Goal: Task Accomplishment & Management: Manage account settings

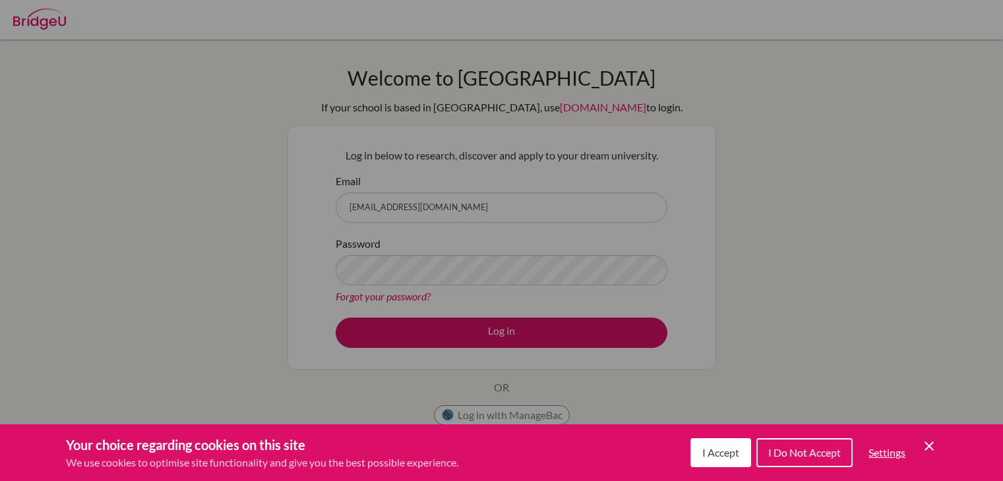
scroll to position [179, 0]
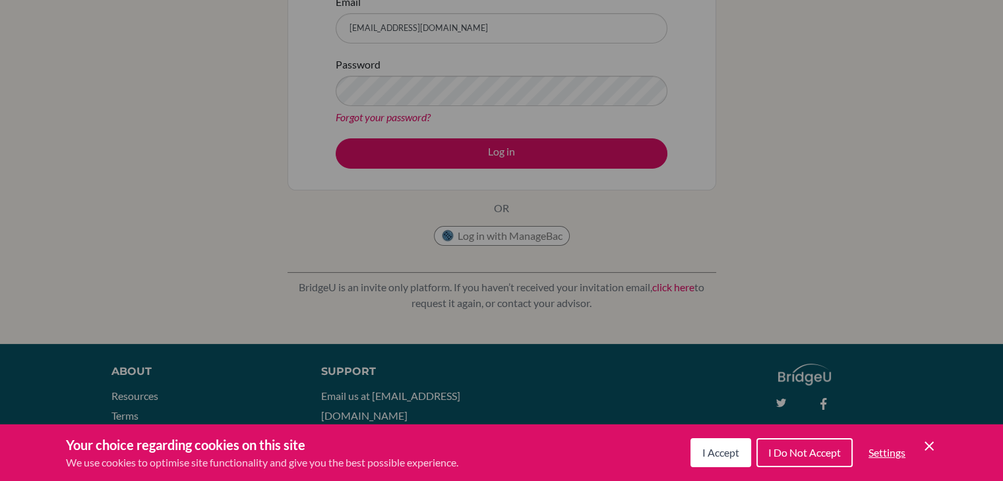
drag, startPoint x: 653, startPoint y: 257, endPoint x: 860, endPoint y: 469, distance: 296.5
click at [0, 0] on div "Your choice regarding cookies on this site We use cookies to optimise site func…" at bounding box center [0, 0] width 0 height 0
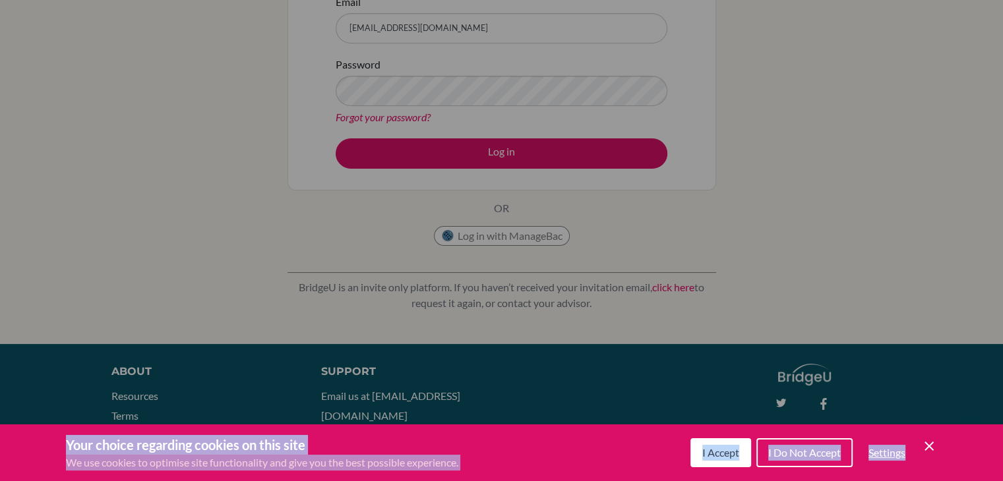
click at [930, 446] on icon "Cookie Control Close Icon" at bounding box center [929, 446] width 16 height 16
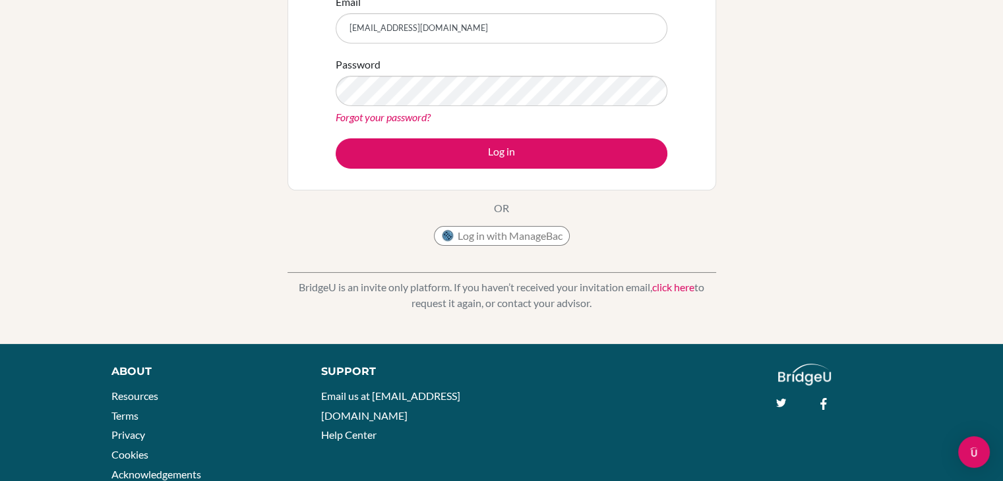
scroll to position [0, 0]
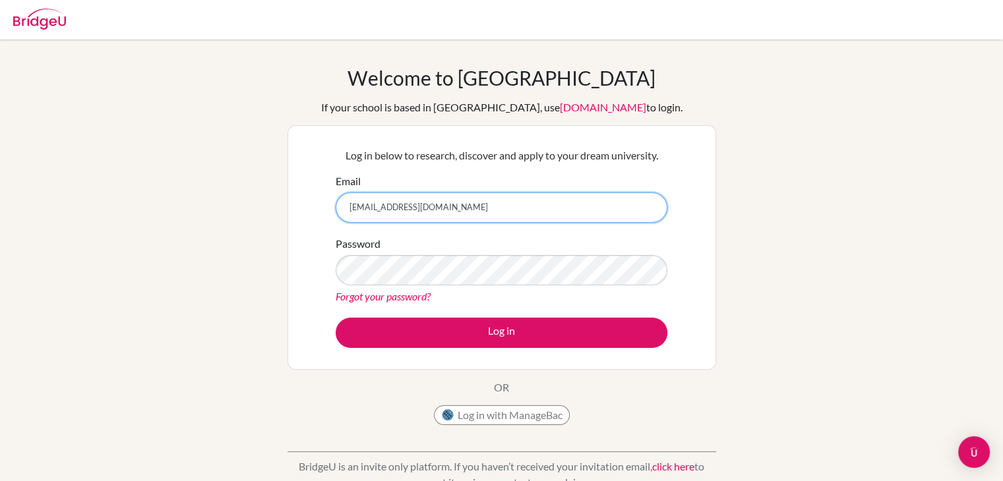
click at [349, 208] on input "[EMAIL_ADDRESS][DOMAIN_NAME]" at bounding box center [502, 207] width 332 height 30
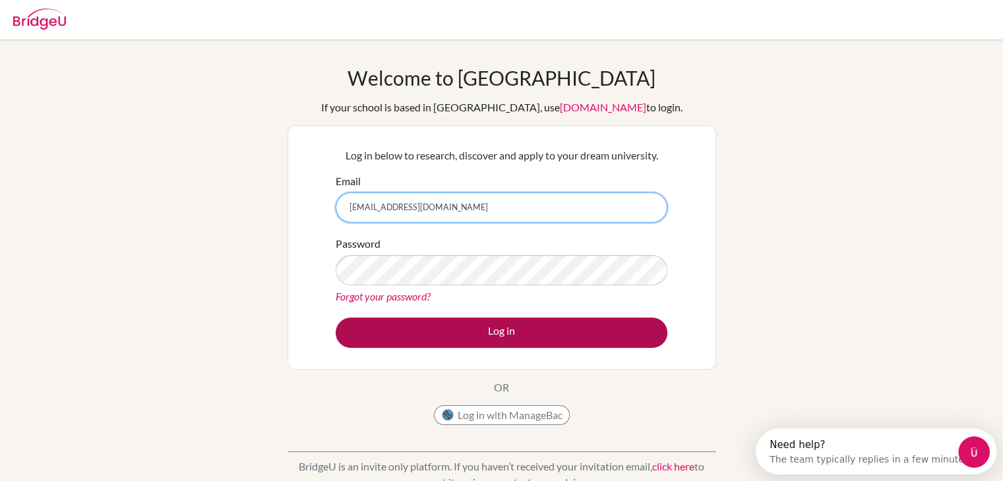
type input "[EMAIL_ADDRESS][DOMAIN_NAME]"
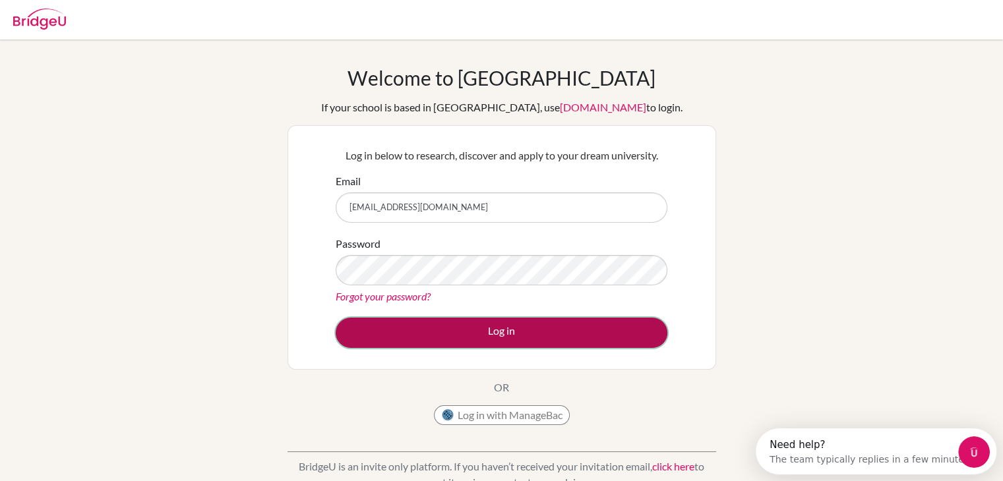
click at [492, 343] on button "Log in" at bounding box center [502, 333] width 332 height 30
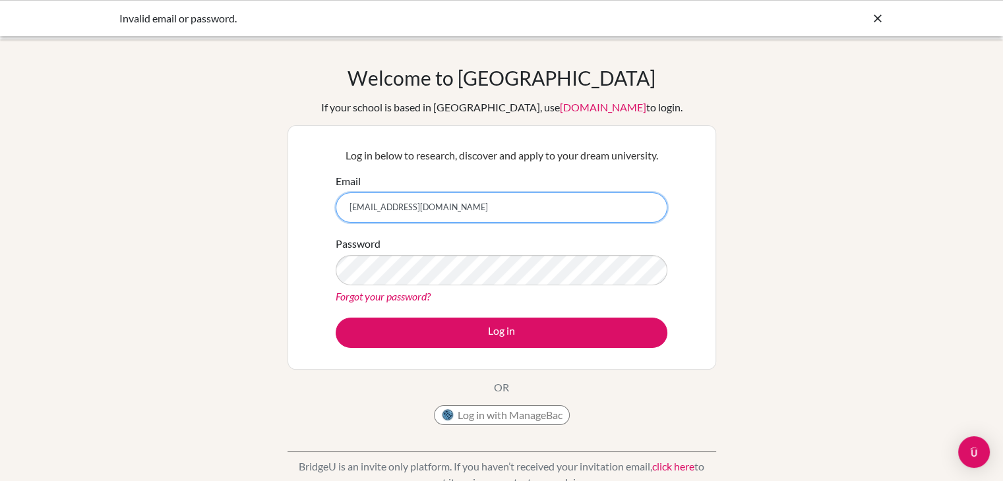
drag, startPoint x: 359, startPoint y: 210, endPoint x: 340, endPoint y: 210, distance: 19.1
click at [340, 210] on input "[EMAIL_ADDRESS][DOMAIN_NAME]" at bounding box center [502, 207] width 332 height 30
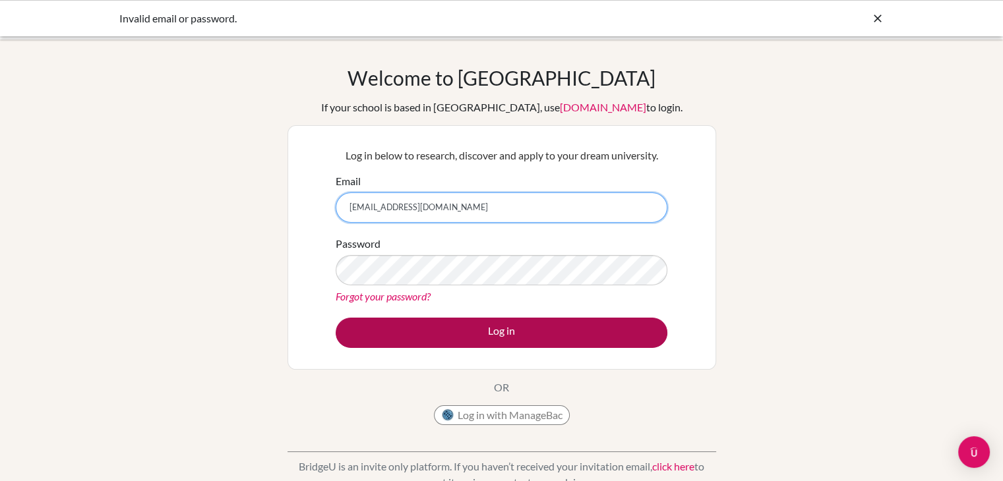
type input "[EMAIL_ADDRESS][DOMAIN_NAME]"
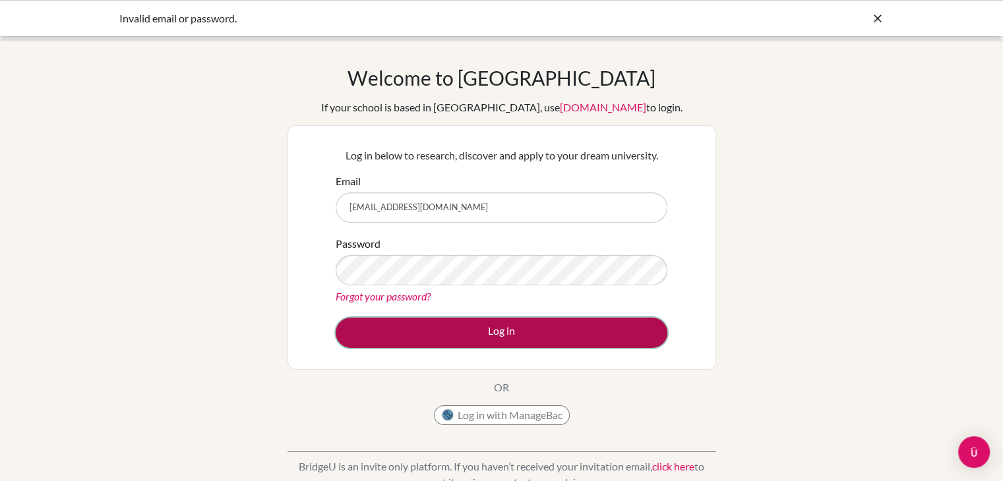
click at [509, 336] on button "Log in" at bounding box center [502, 333] width 332 height 30
